Goal: Find specific page/section: Find specific page/section

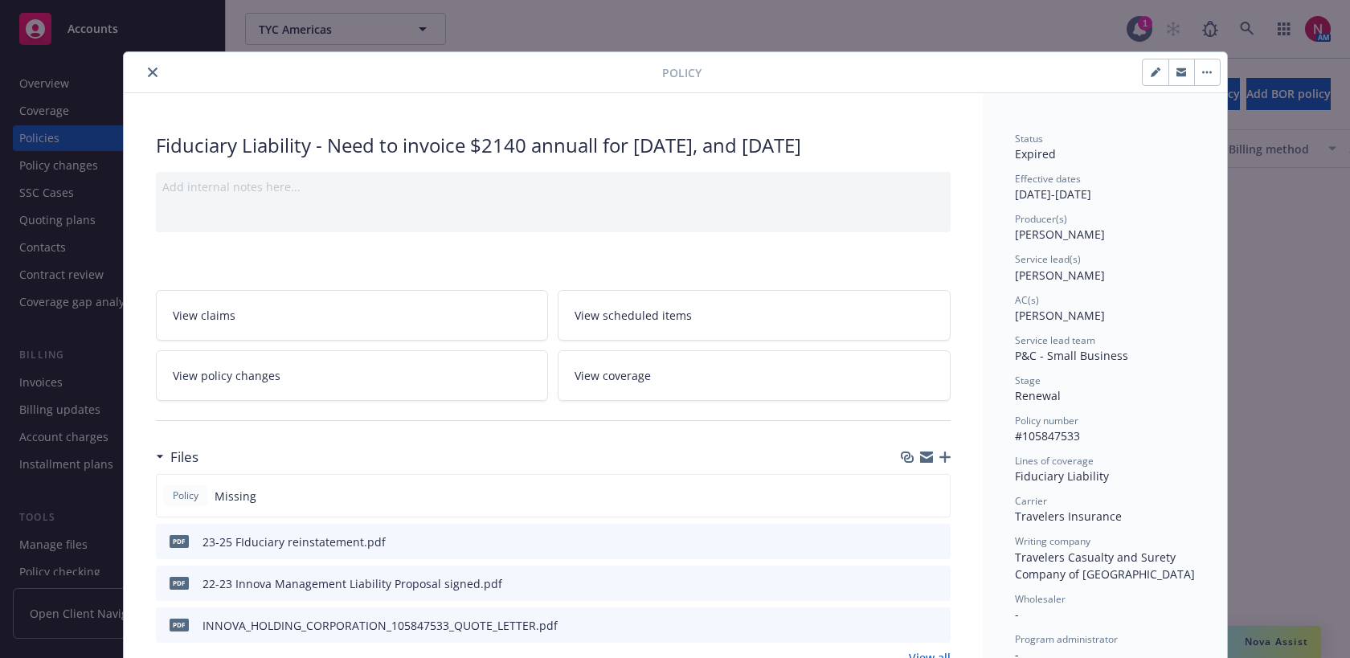
scroll to position [47, 0]
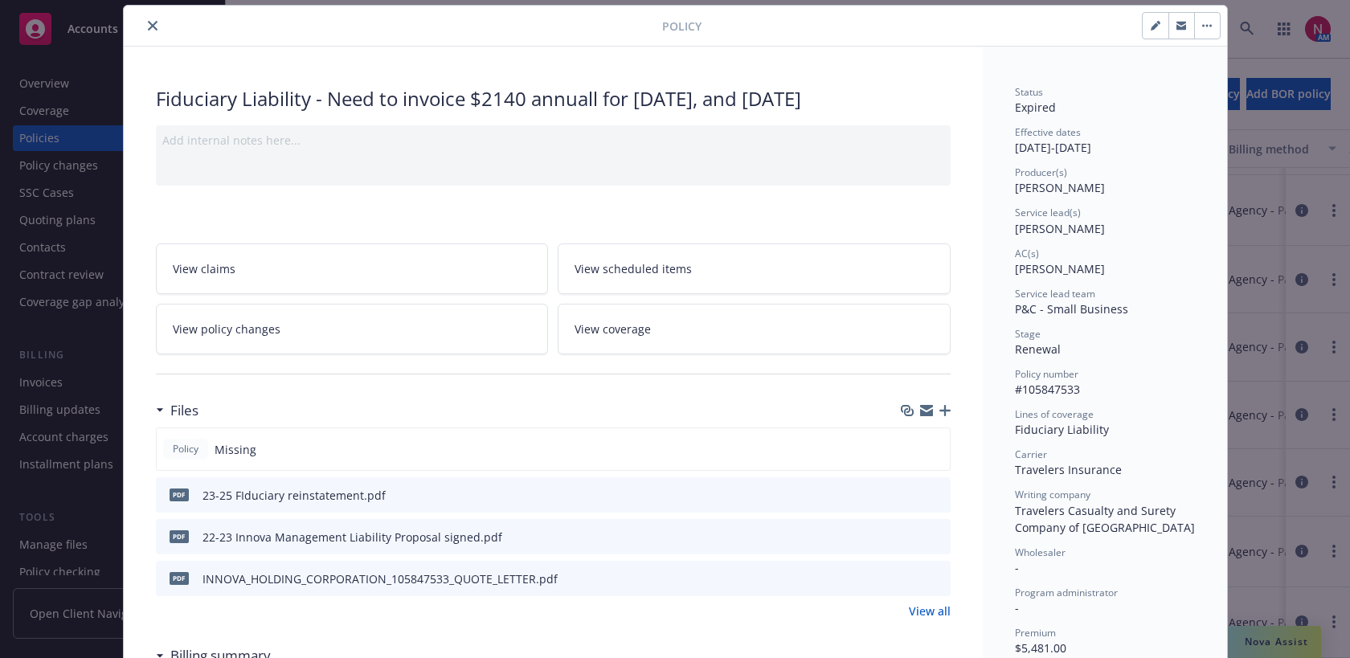
click at [159, 23] on button "close" at bounding box center [152, 25] width 19 height 19
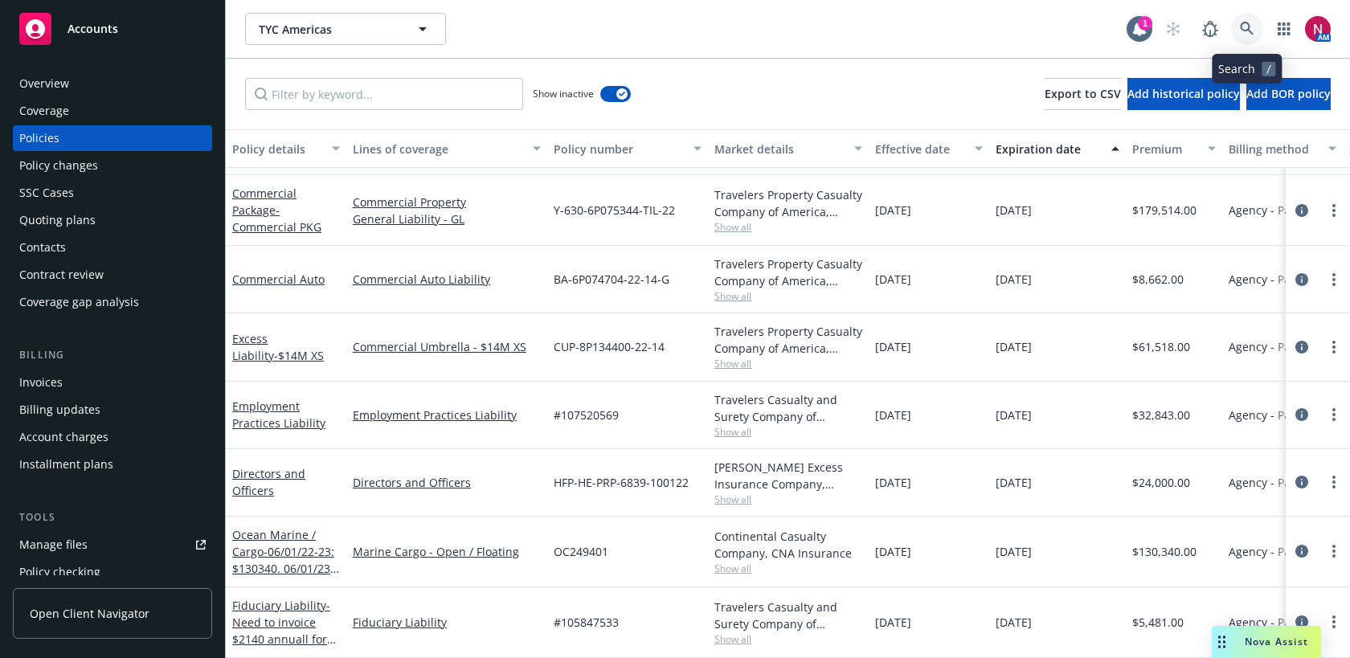
click at [1245, 27] on icon at bounding box center [1247, 29] width 14 height 14
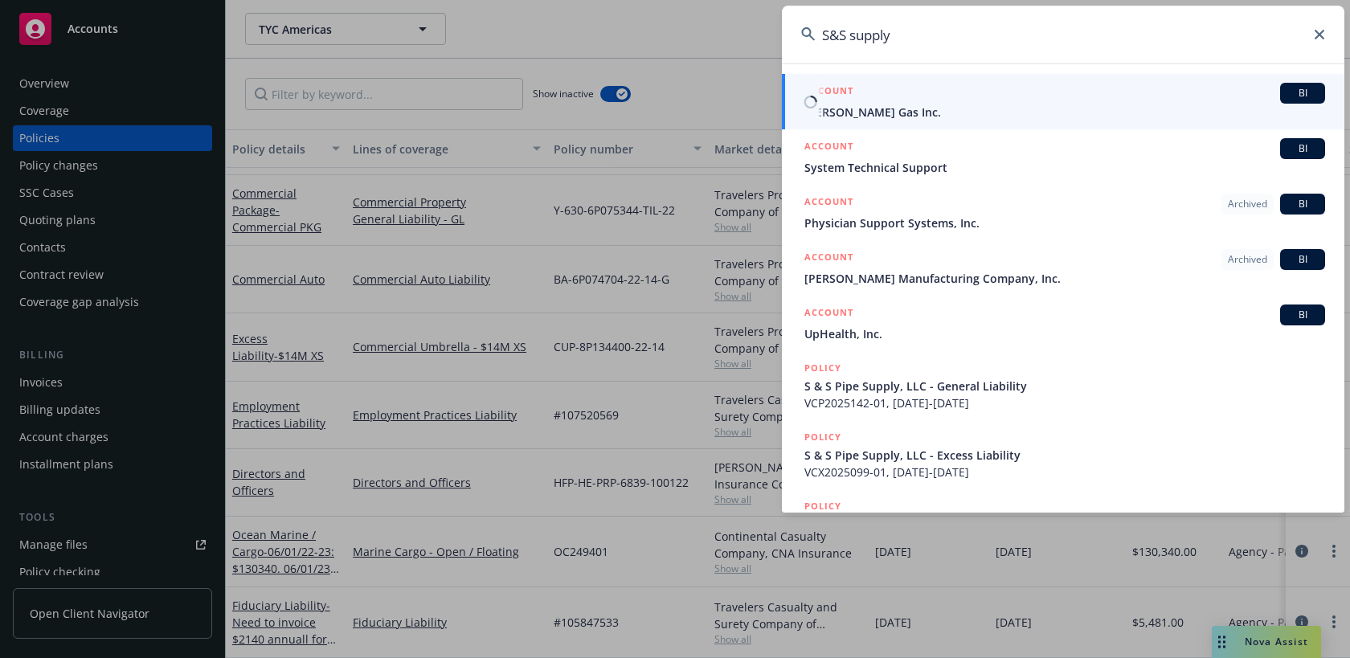
type input "S&S supply"
click at [919, 106] on span "[PERSON_NAME] Gas Inc." at bounding box center [1064, 112] width 521 height 17
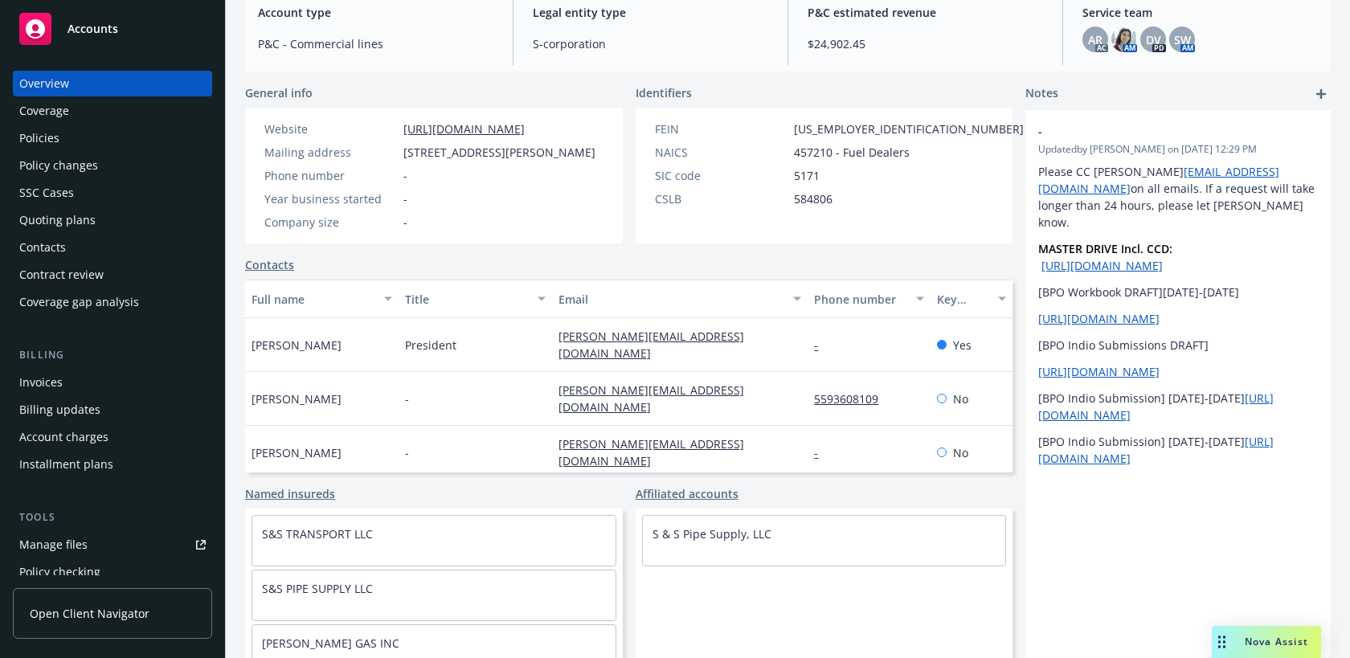
scroll to position [223, 0]
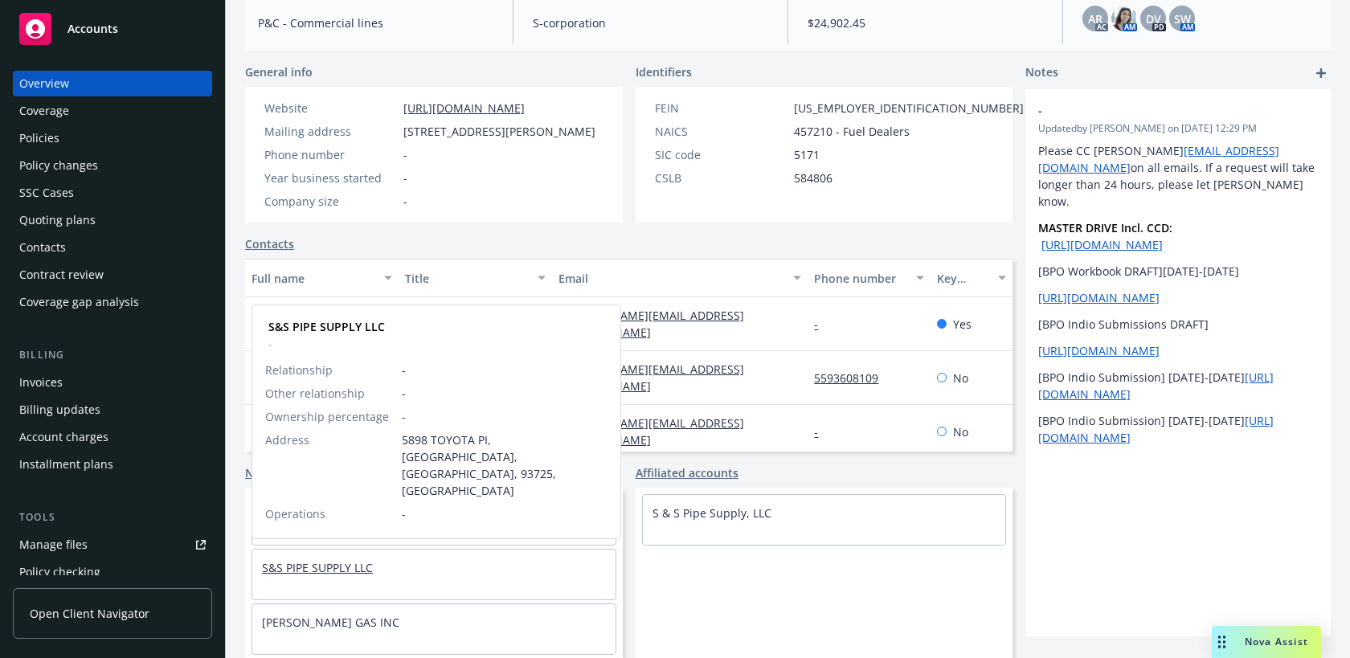
click at [342, 573] on link "S&S PIPE SUPPLY LLC" at bounding box center [317, 567] width 111 height 15
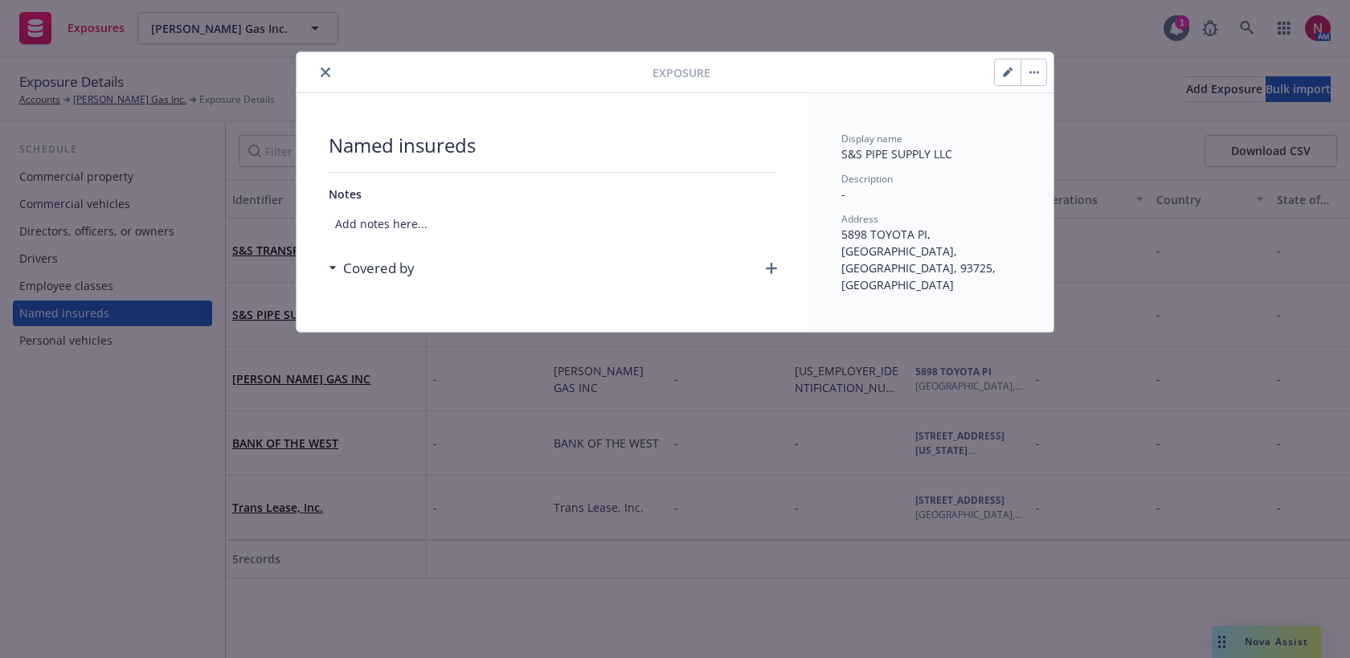
click at [325, 80] on button "close" at bounding box center [325, 72] width 19 height 19
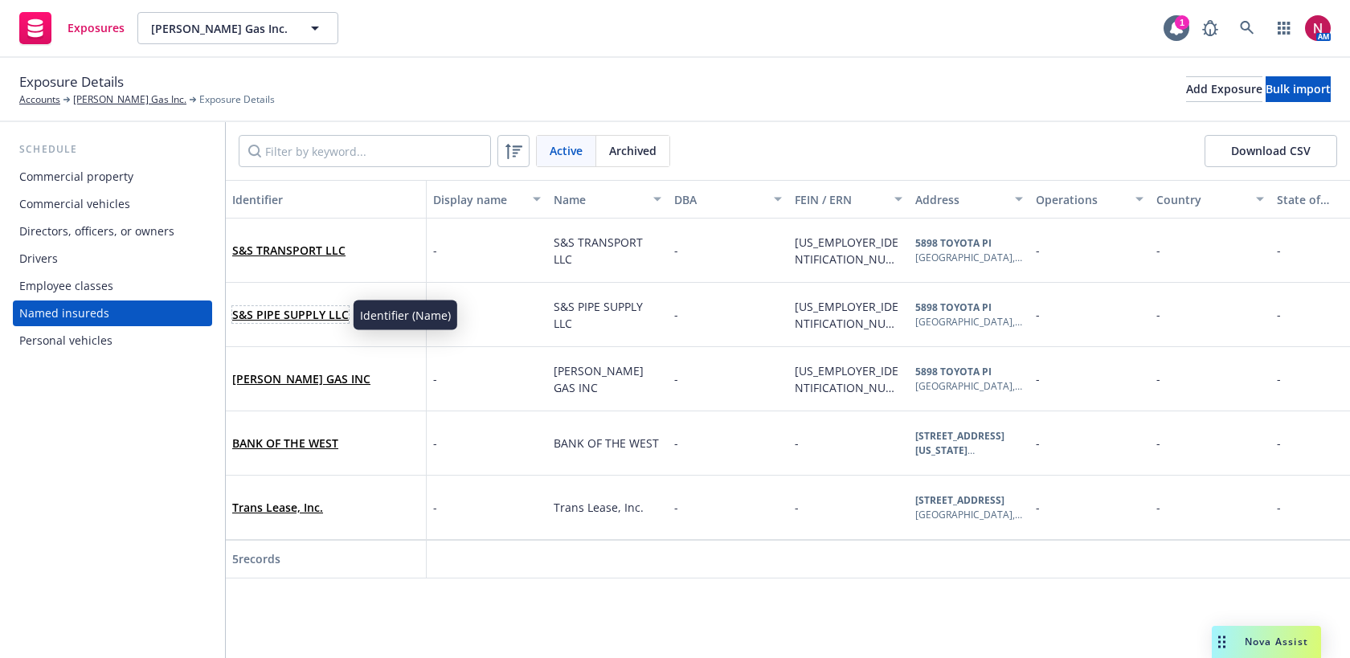
click at [296, 310] on link "S&S PIPE SUPPLY LLC" at bounding box center [290, 314] width 116 height 15
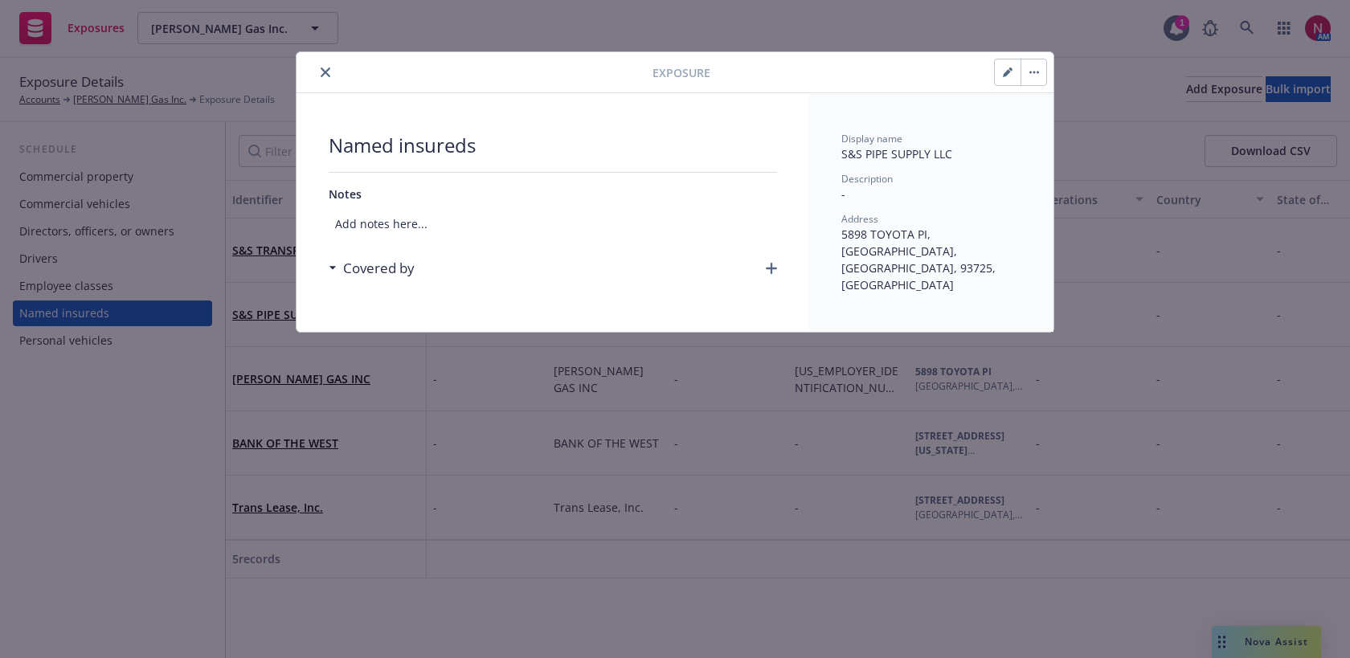
click at [324, 73] on icon "close" at bounding box center [326, 72] width 10 height 10
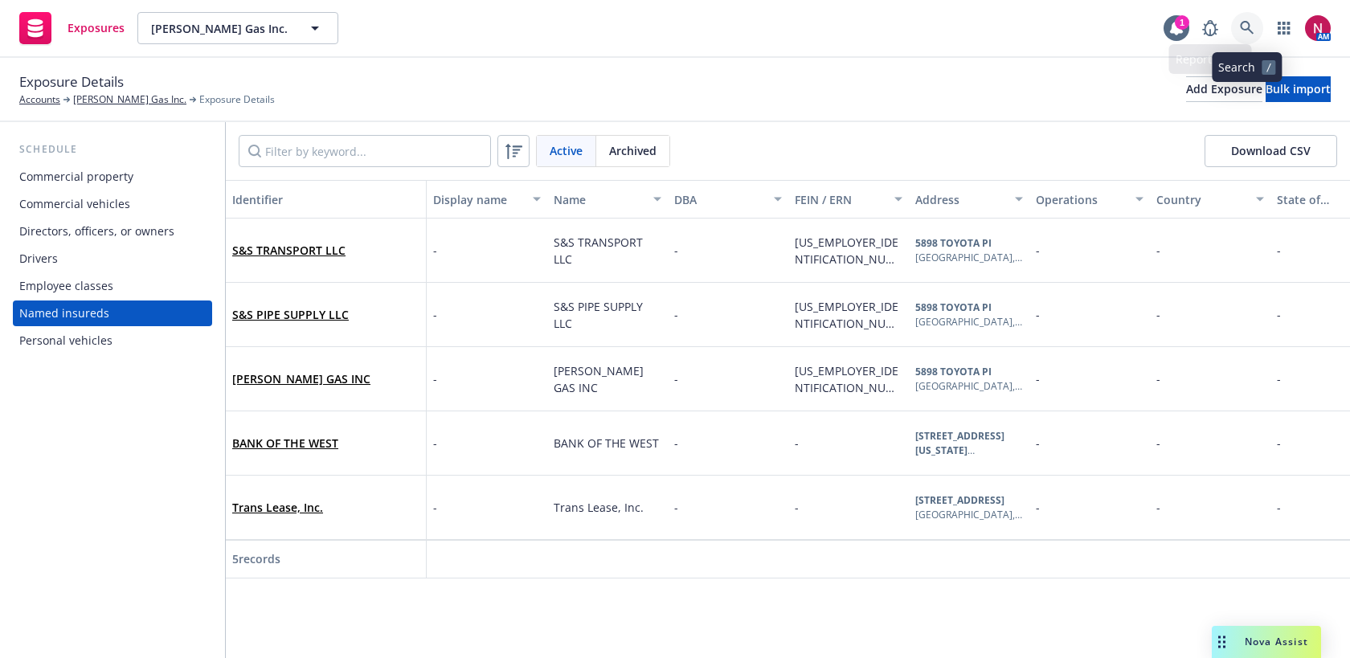
click at [1257, 23] on link at bounding box center [1247, 28] width 32 height 32
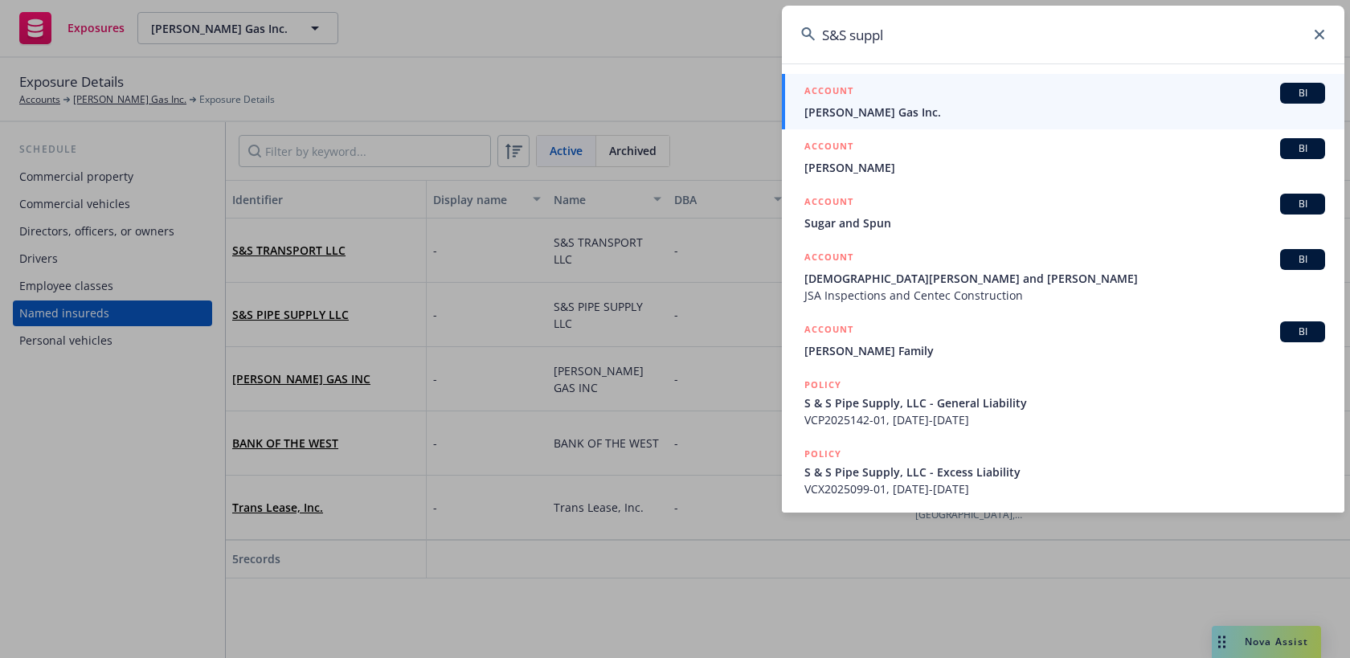
type input "S&S supplt"
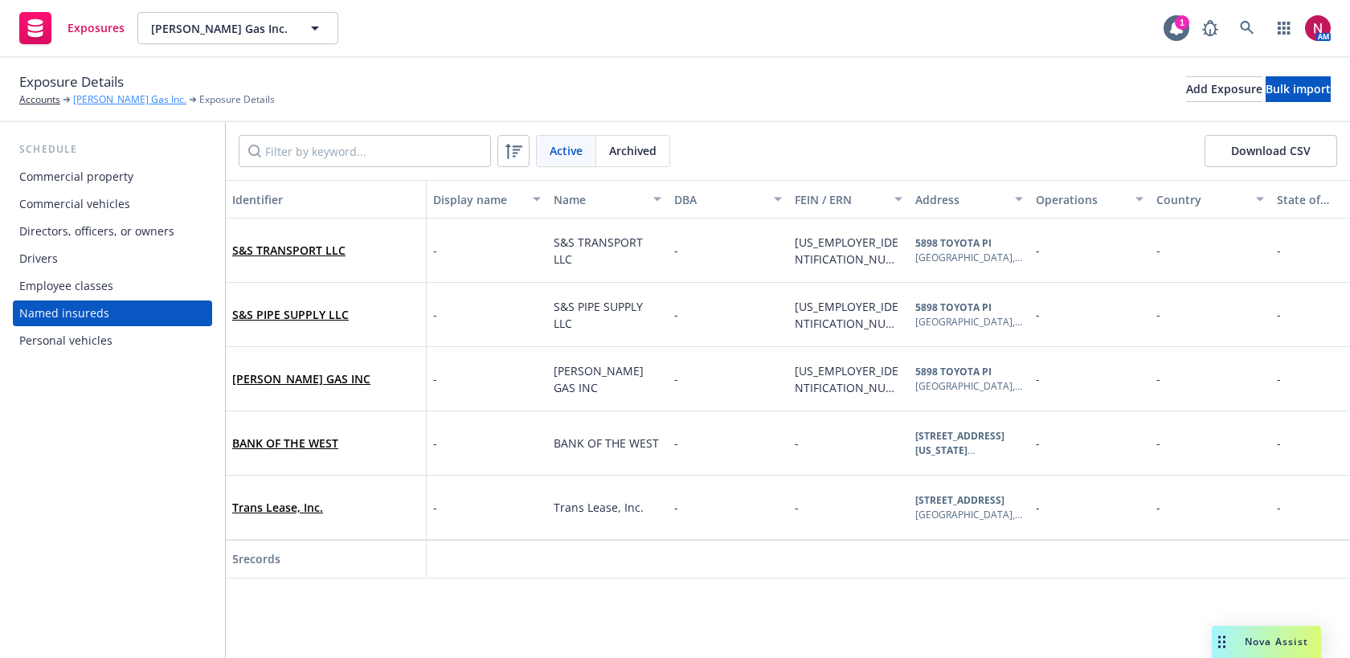
click at [89, 97] on link "[PERSON_NAME] Gas Inc." at bounding box center [129, 99] width 113 height 14
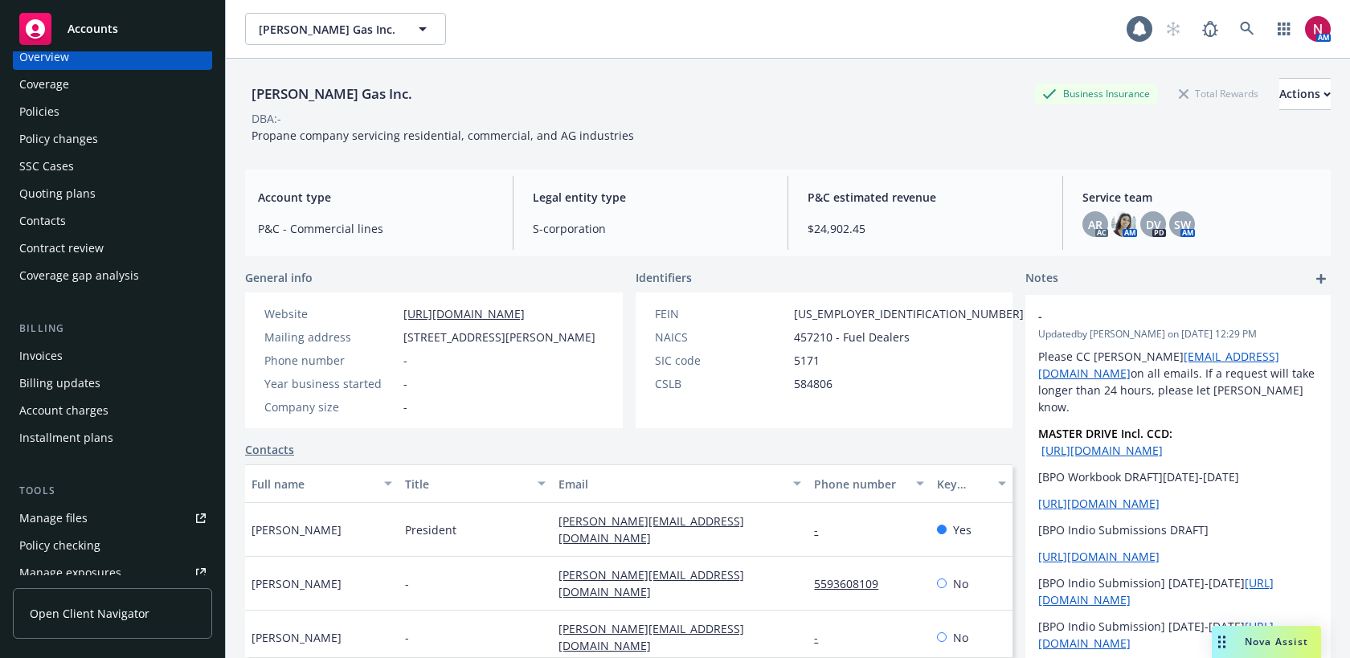
scroll to position [28, 0]
click at [83, 353] on div "Invoices" at bounding box center [112, 354] width 186 height 26
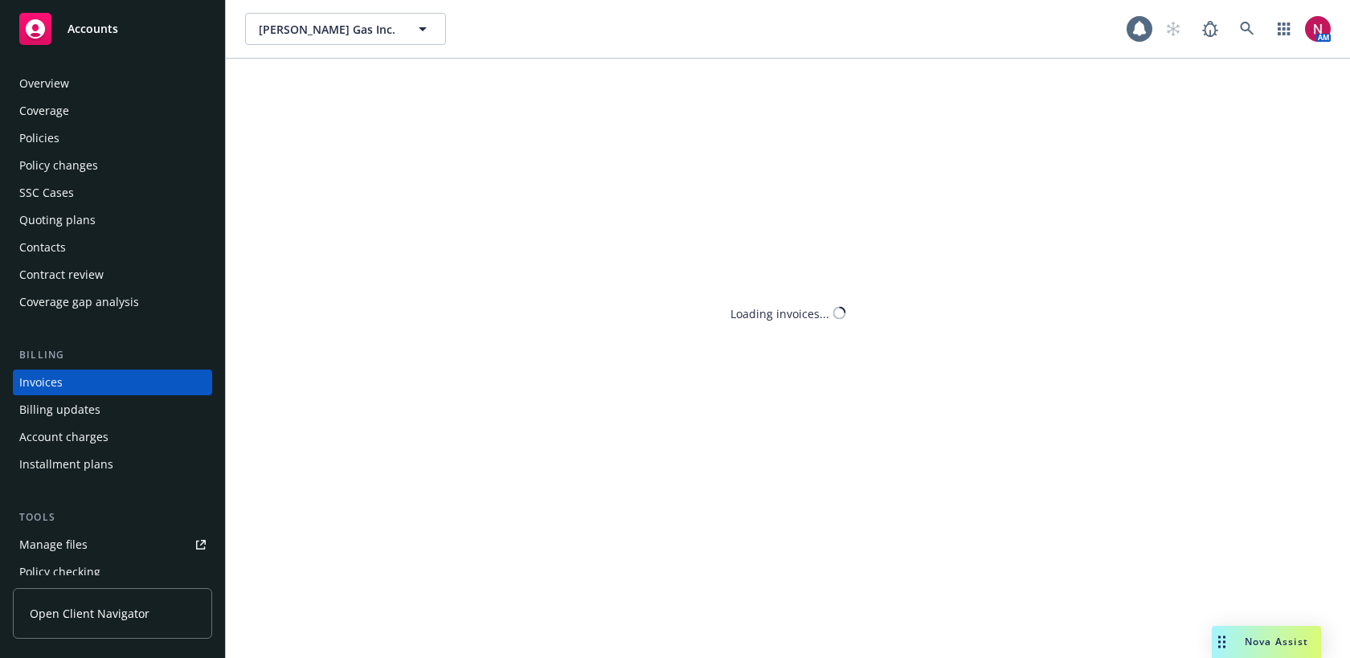
scroll to position [27, 0]
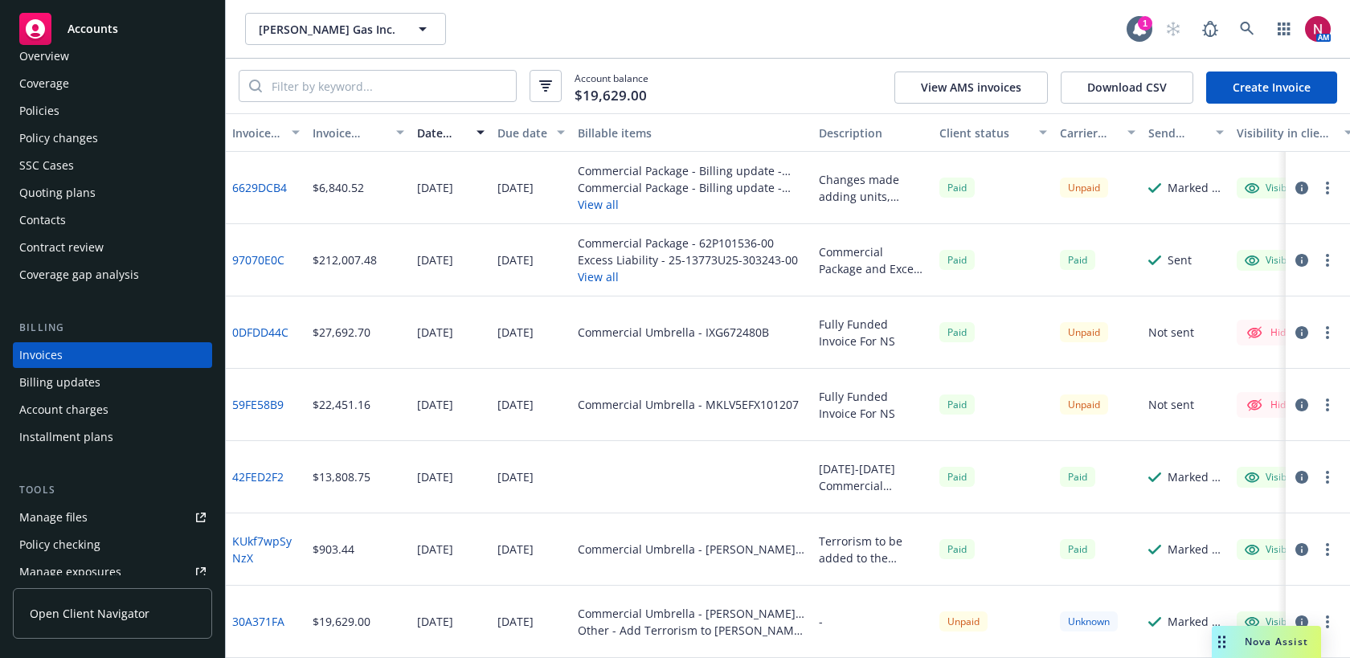
click at [84, 107] on div "Policies" at bounding box center [112, 111] width 186 height 26
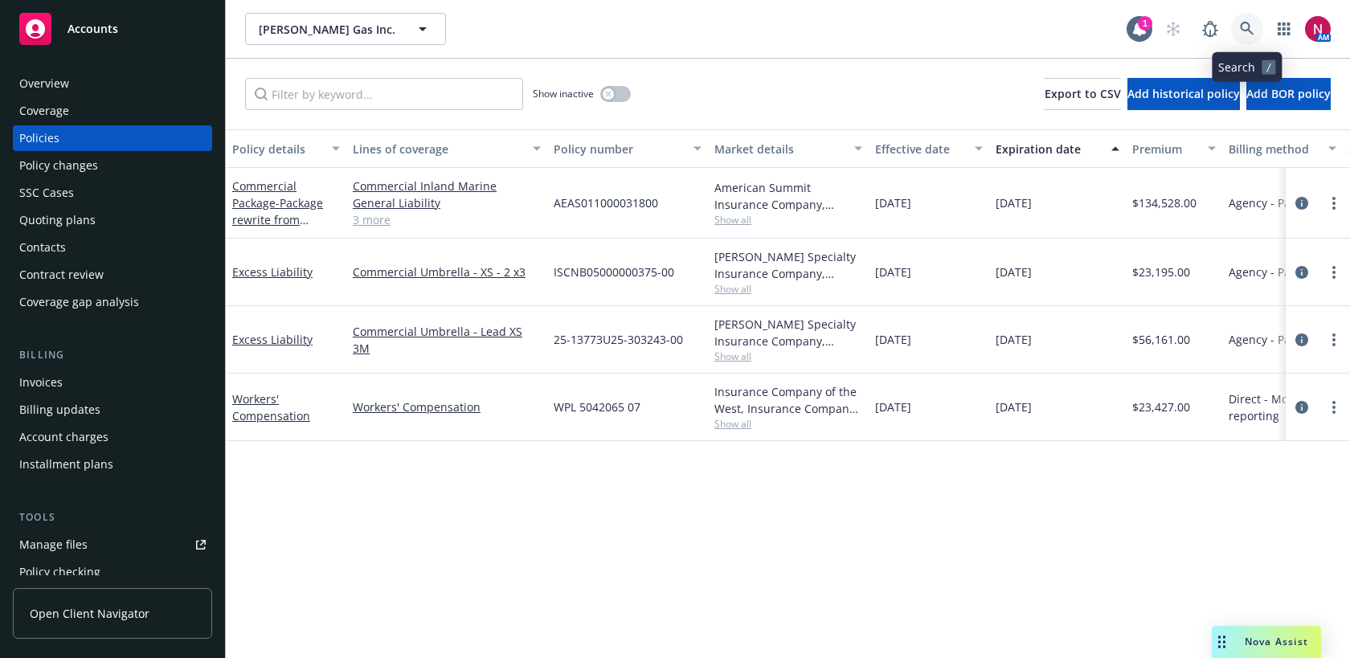
click at [1240, 29] on icon at bounding box center [1247, 29] width 14 height 14
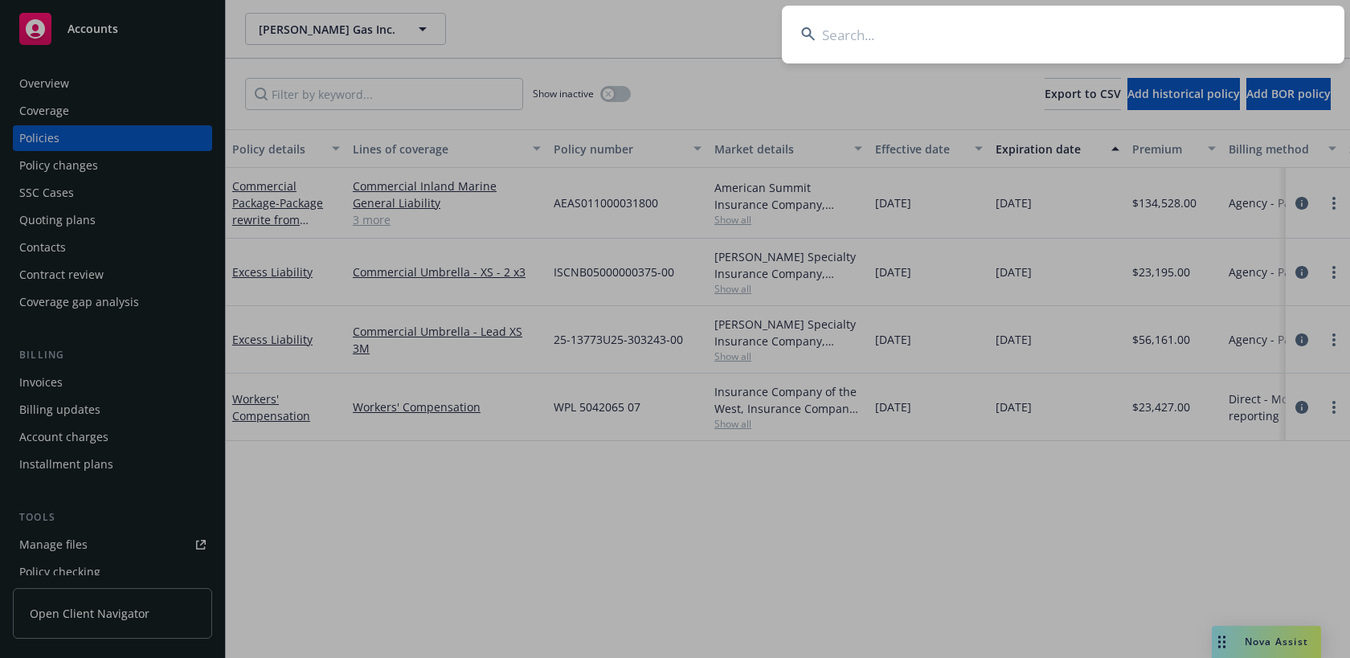
click at [1209, 42] on input at bounding box center [1063, 35] width 562 height 58
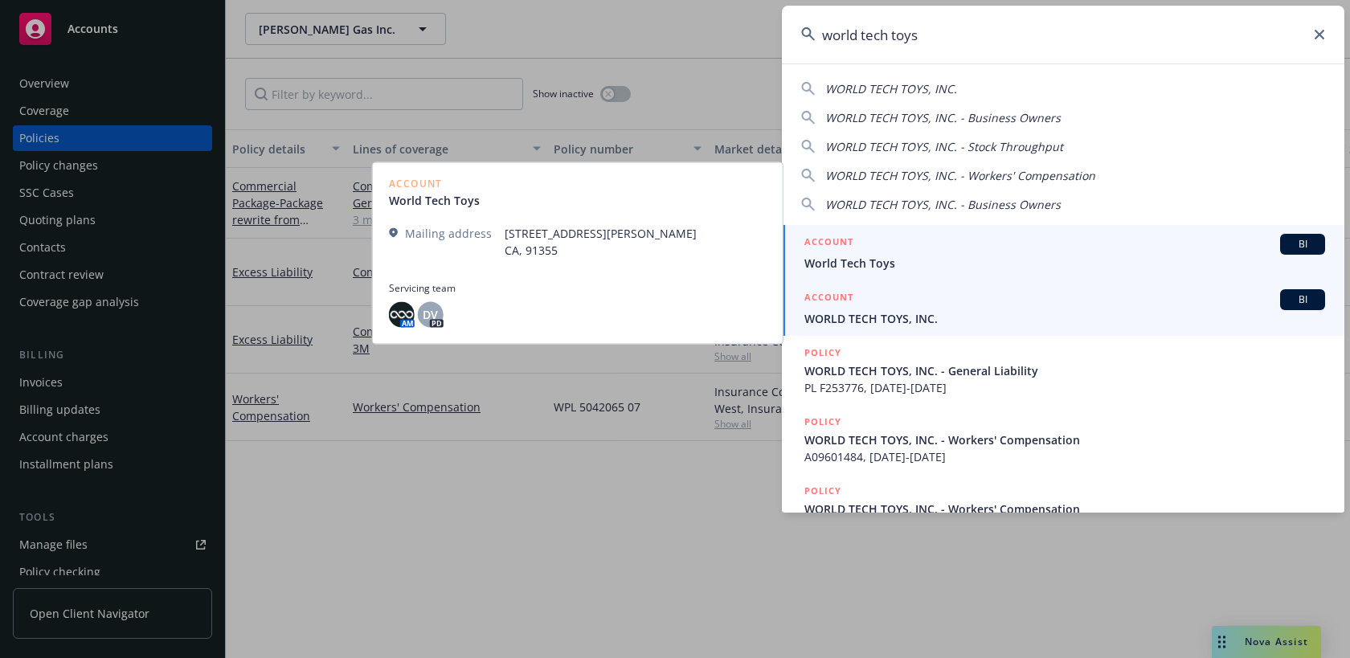
type input "world tech toys"
click at [1078, 307] on div "ACCOUNT BI" at bounding box center [1064, 299] width 521 height 21
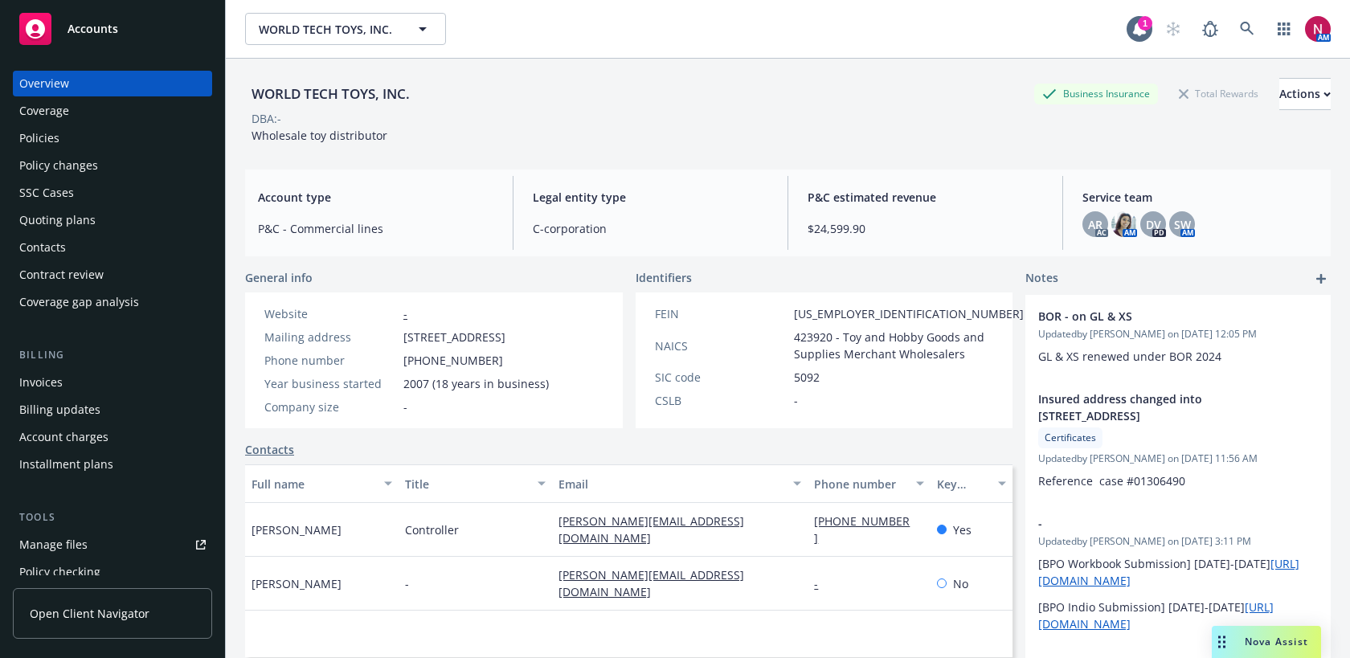
click at [89, 133] on div "Policies" at bounding box center [112, 138] width 186 height 26
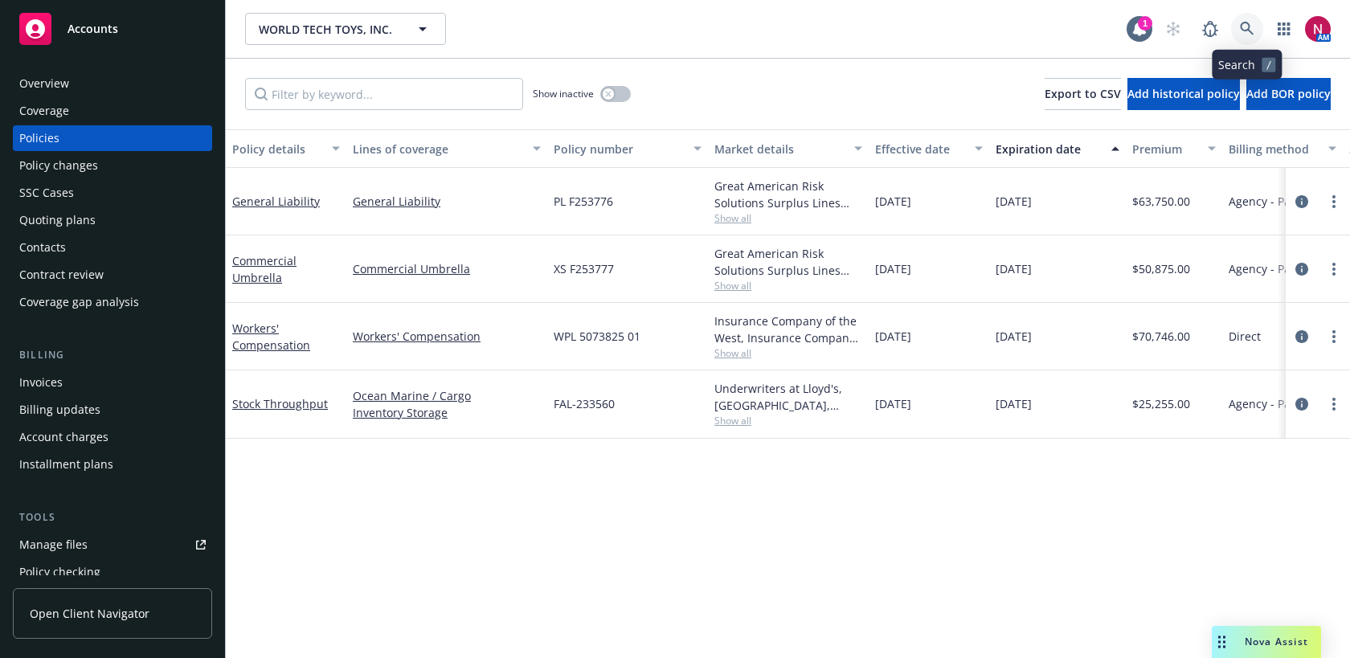
click at [1249, 22] on icon at bounding box center [1247, 29] width 14 height 14
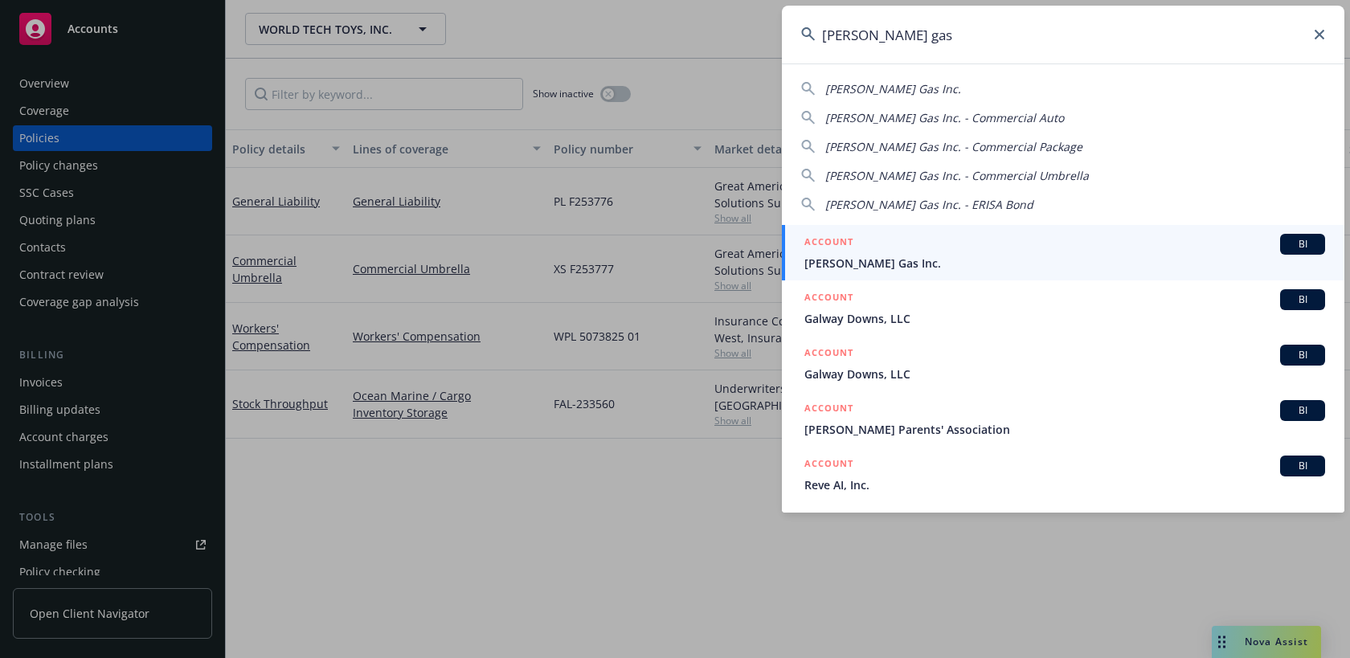
type input "[PERSON_NAME] gas"
click at [1016, 264] on span "[PERSON_NAME] Gas Inc." at bounding box center [1064, 263] width 521 height 17
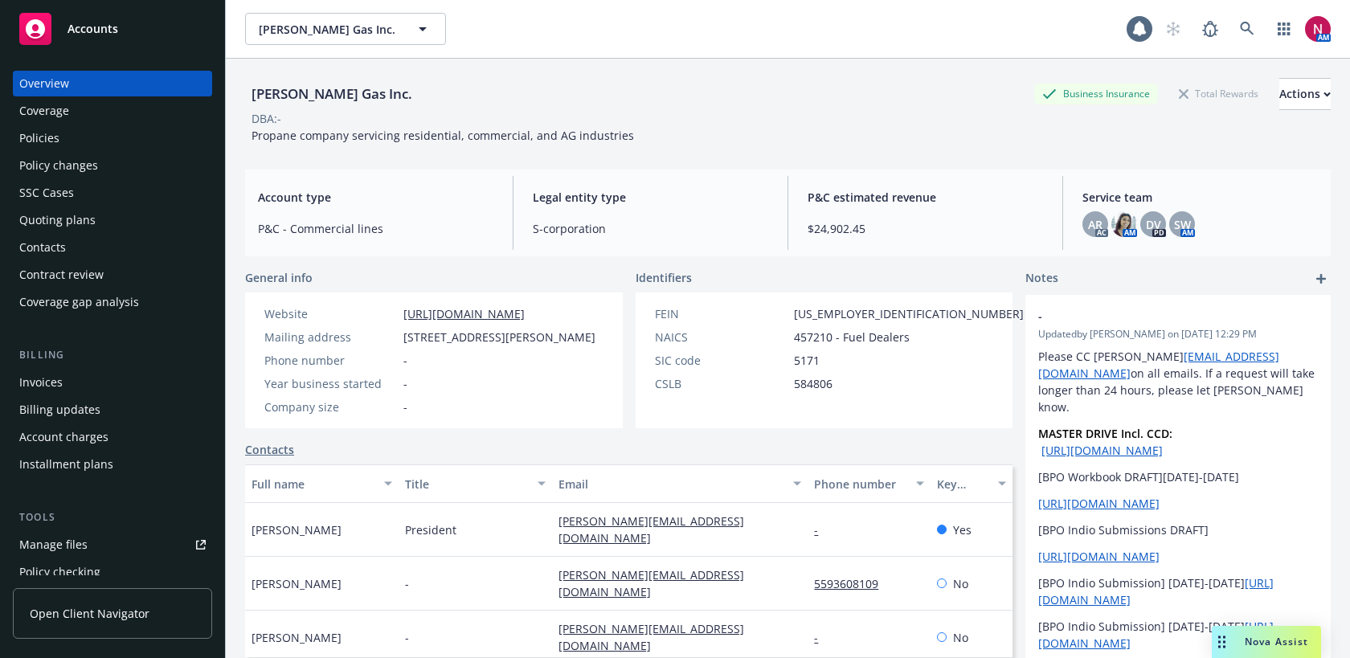
click at [67, 221] on div "Quoting plans" at bounding box center [57, 220] width 76 height 26
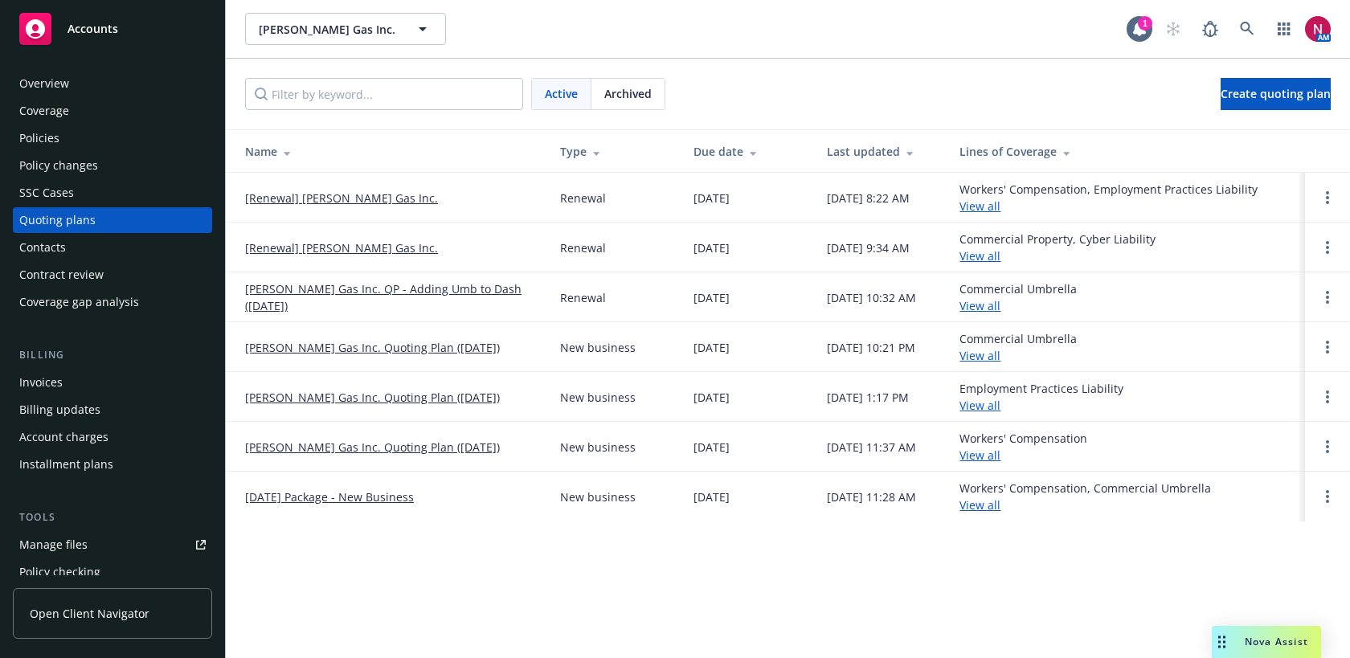
click at [619, 97] on span "Archived" at bounding box center [627, 93] width 47 height 17
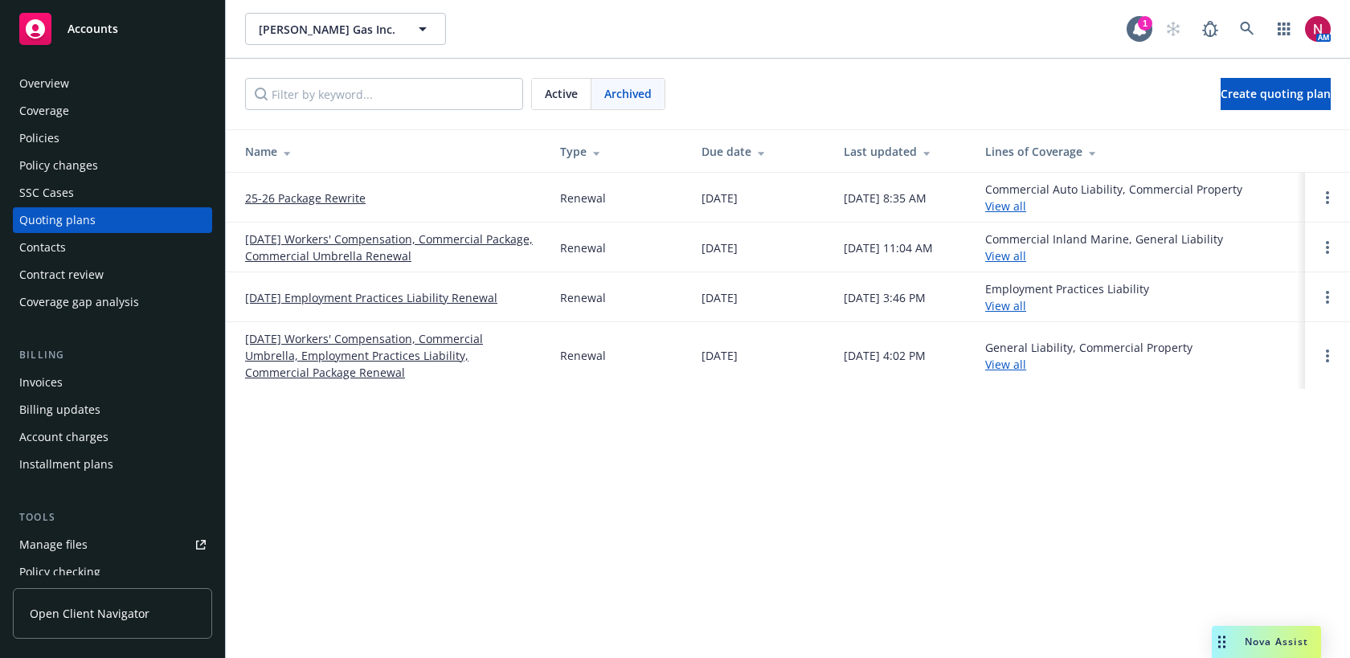
click at [329, 200] on link "25-26 Package Rewrite" at bounding box center [305, 198] width 121 height 17
